Goal: Information Seeking & Learning: Understand process/instructions

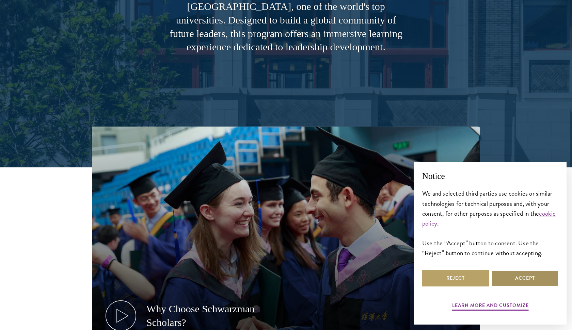
click at [505, 274] on button "Accept" at bounding box center [524, 278] width 67 height 16
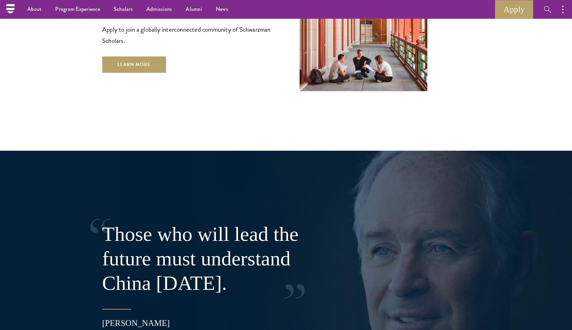
scroll to position [1251, 0]
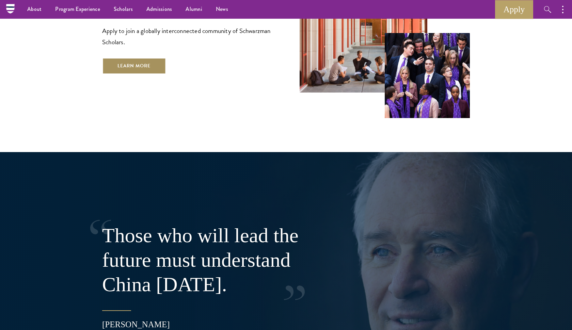
click at [134, 58] on link "Learn More" at bounding box center [134, 66] width 64 height 16
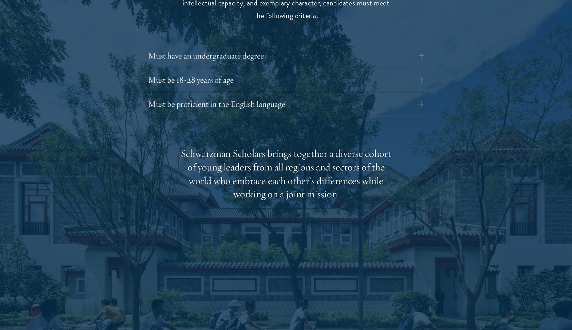
scroll to position [964, 0]
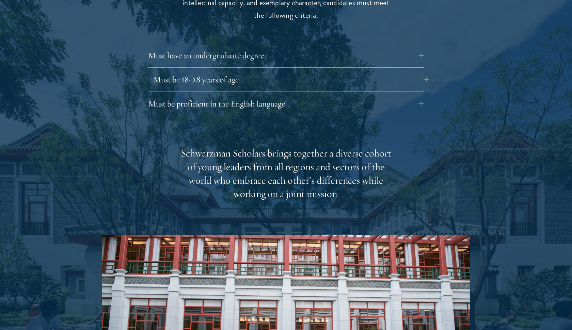
click at [276, 71] on button "Must be 18-28 years of age" at bounding box center [291, 79] width 276 height 16
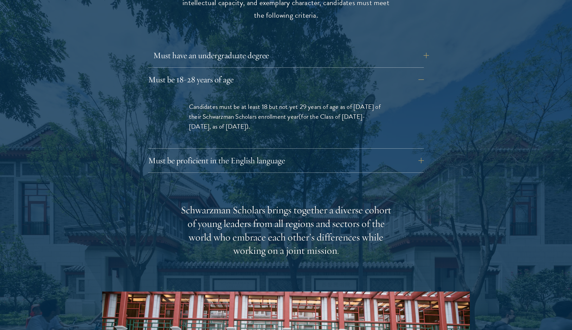
click at [283, 47] on button "Must have an undergraduate degree" at bounding box center [291, 55] width 276 height 16
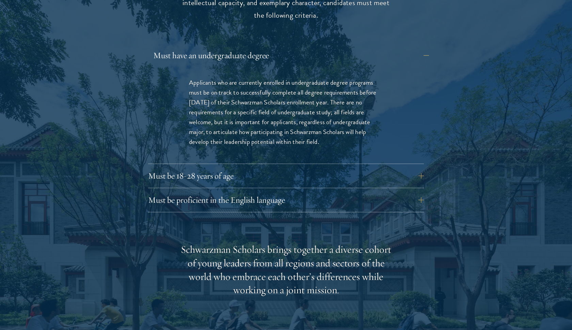
click at [283, 47] on button "Must have an undergraduate degree" at bounding box center [291, 55] width 276 height 16
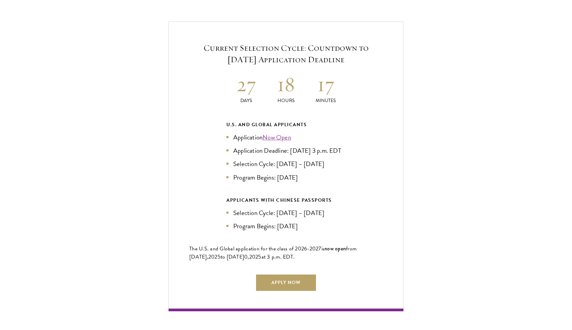
scroll to position [1456, 0]
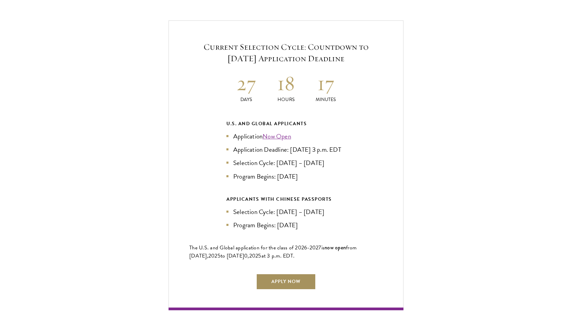
click at [303, 274] on link "Apply Now" at bounding box center [286, 282] width 60 height 16
